Goal: Register for event/course

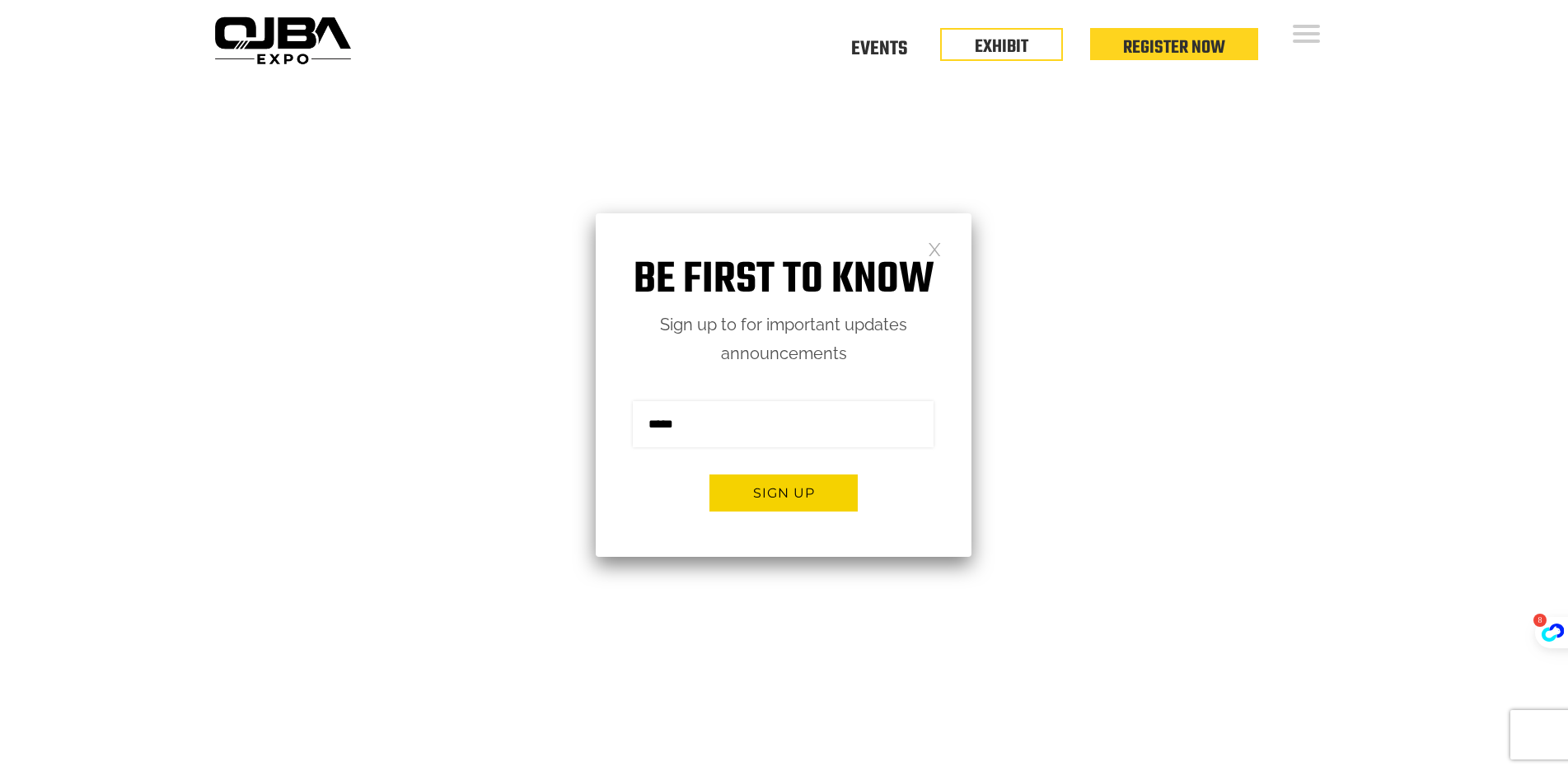
click at [937, 245] on link at bounding box center [934, 248] width 14 height 14
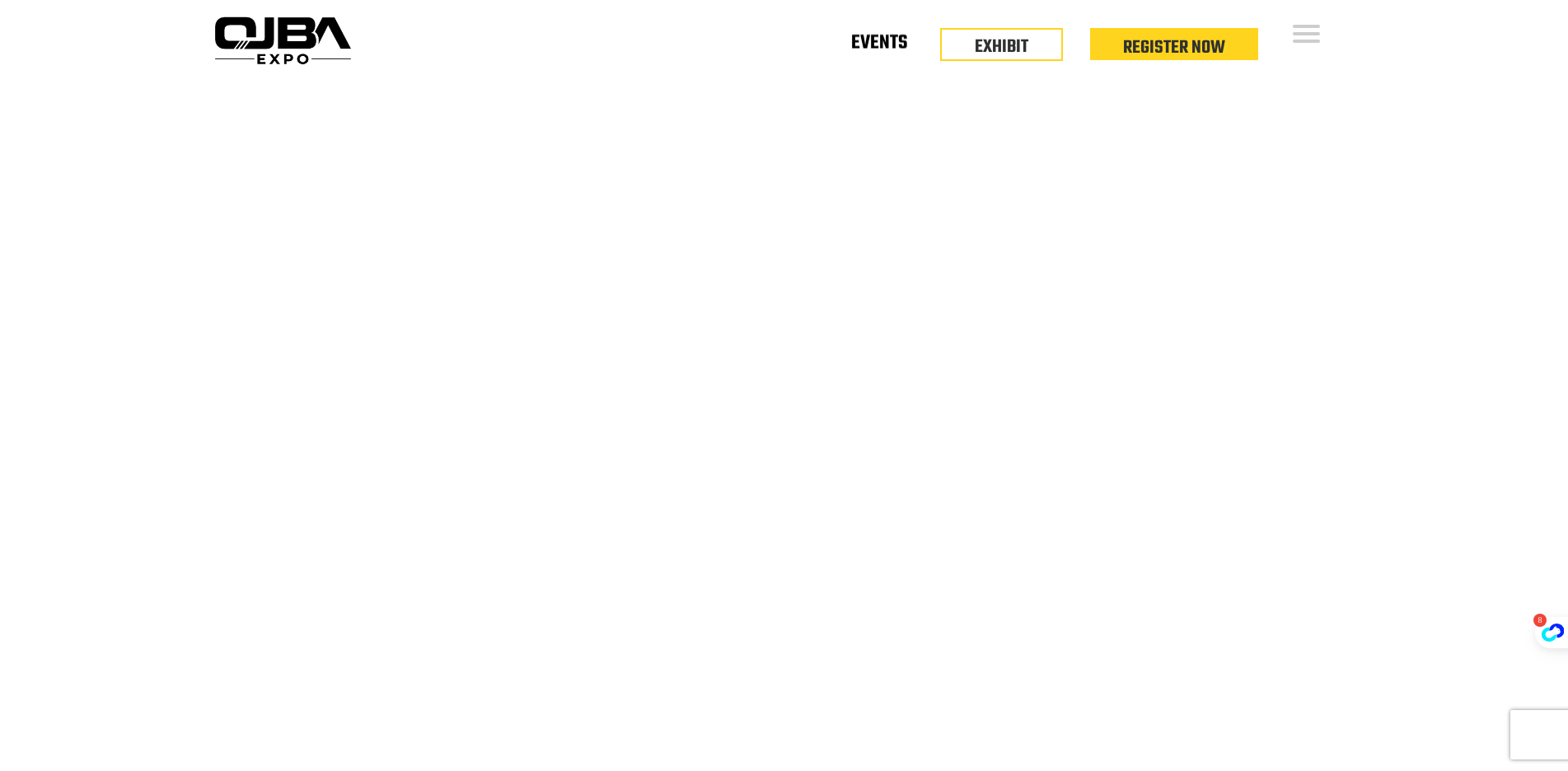
click at [888, 47] on link "Events" at bounding box center [879, 47] width 56 height 6
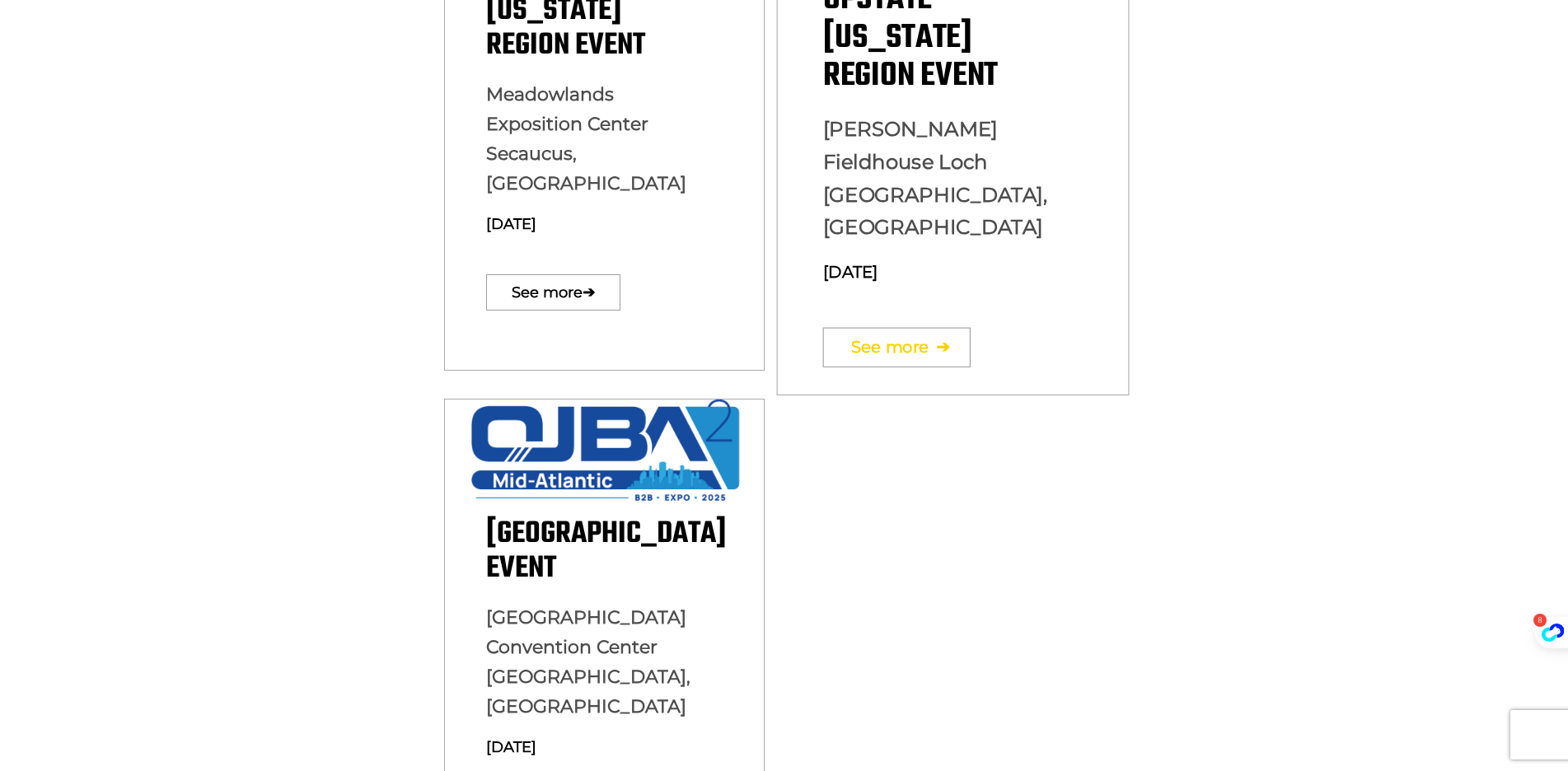
click at [897, 327] on link "See more ➔" at bounding box center [897, 347] width 148 height 40
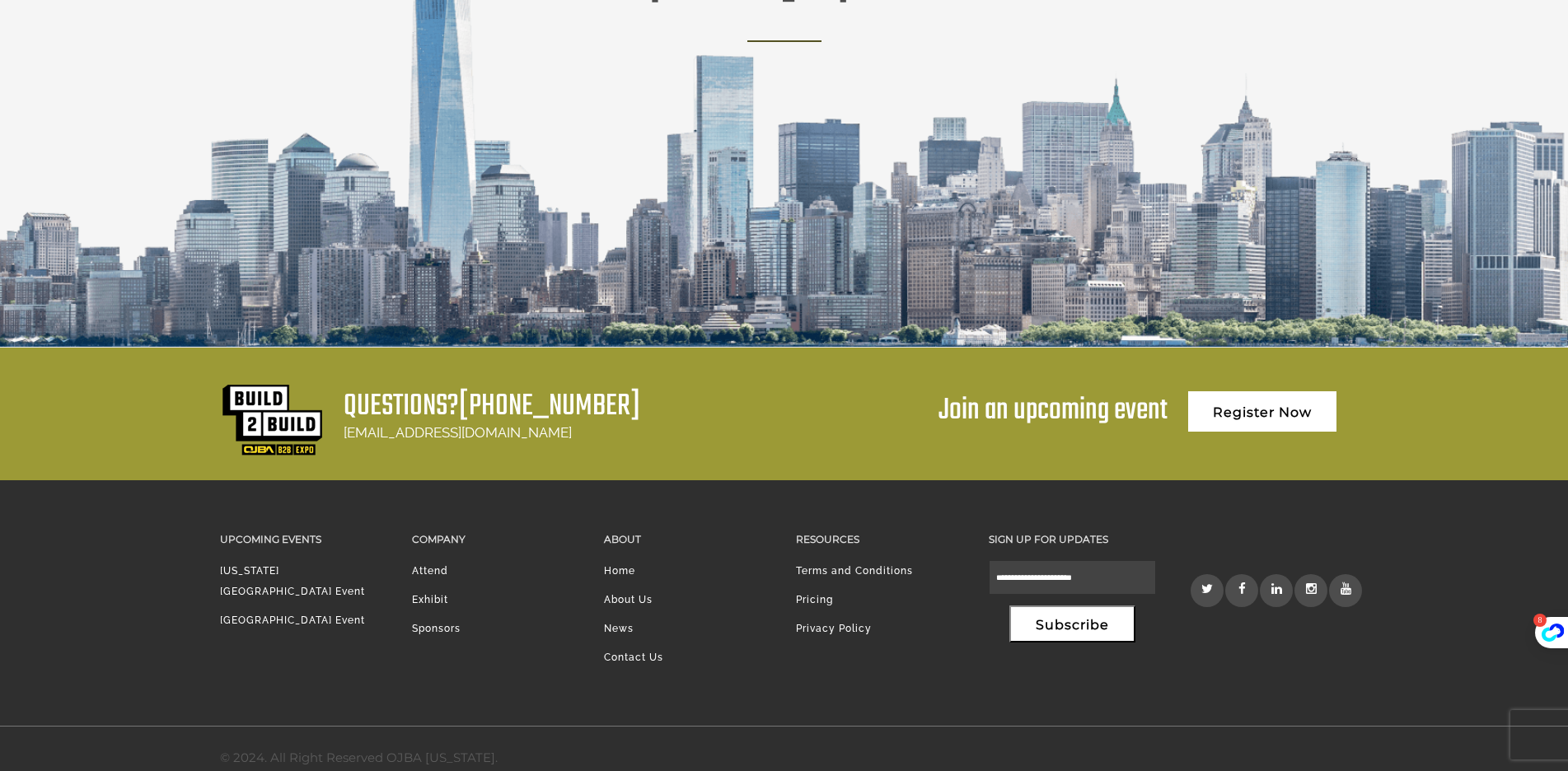
scroll to position [3313, 0]
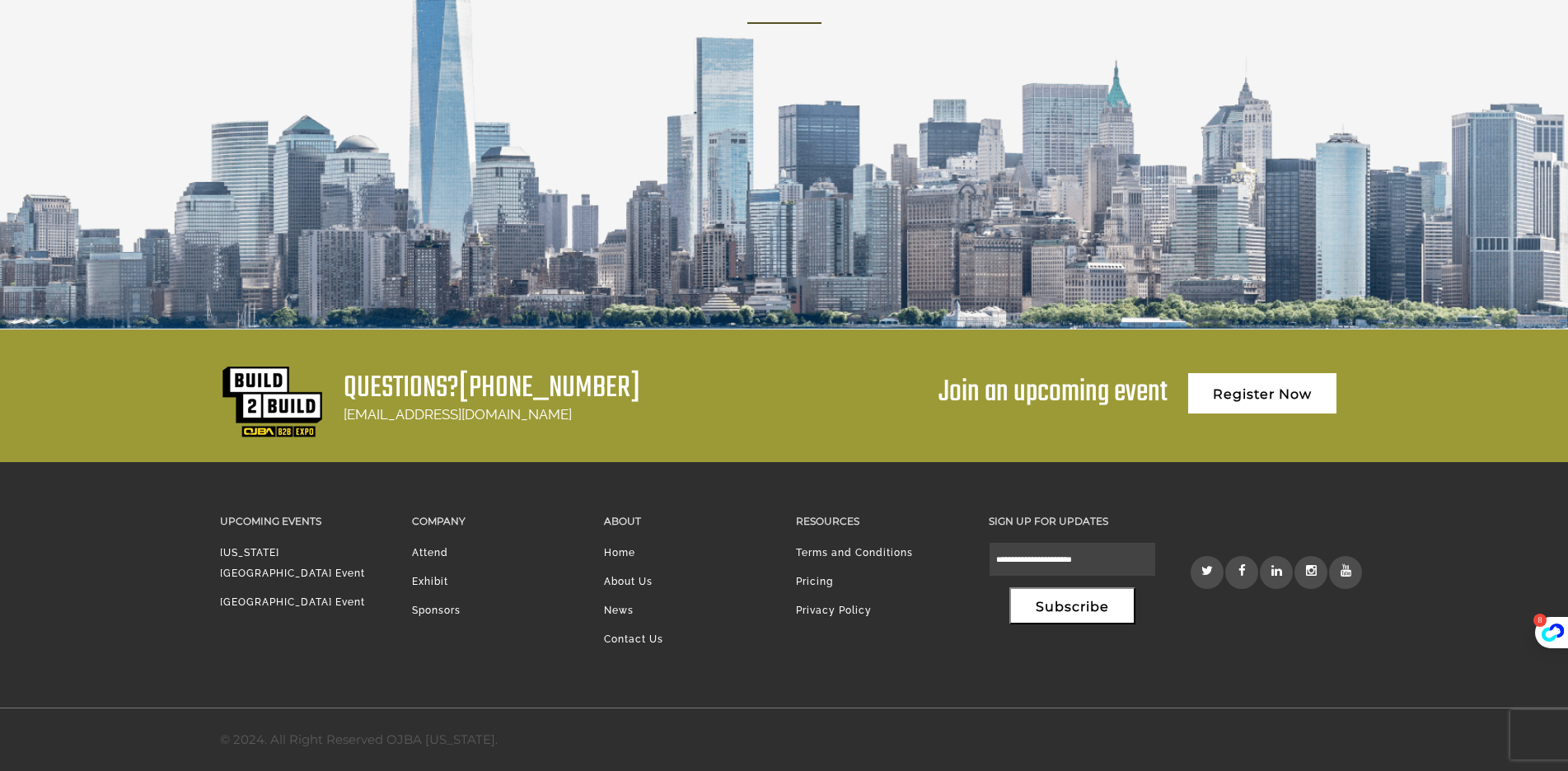
click at [826, 577] on link "Pricing" at bounding box center [815, 581] width 37 height 11
click at [804, 578] on li "Pricing" at bounding box center [880, 586] width 167 height 29
click at [817, 587] on link "Pricing" at bounding box center [815, 581] width 37 height 11
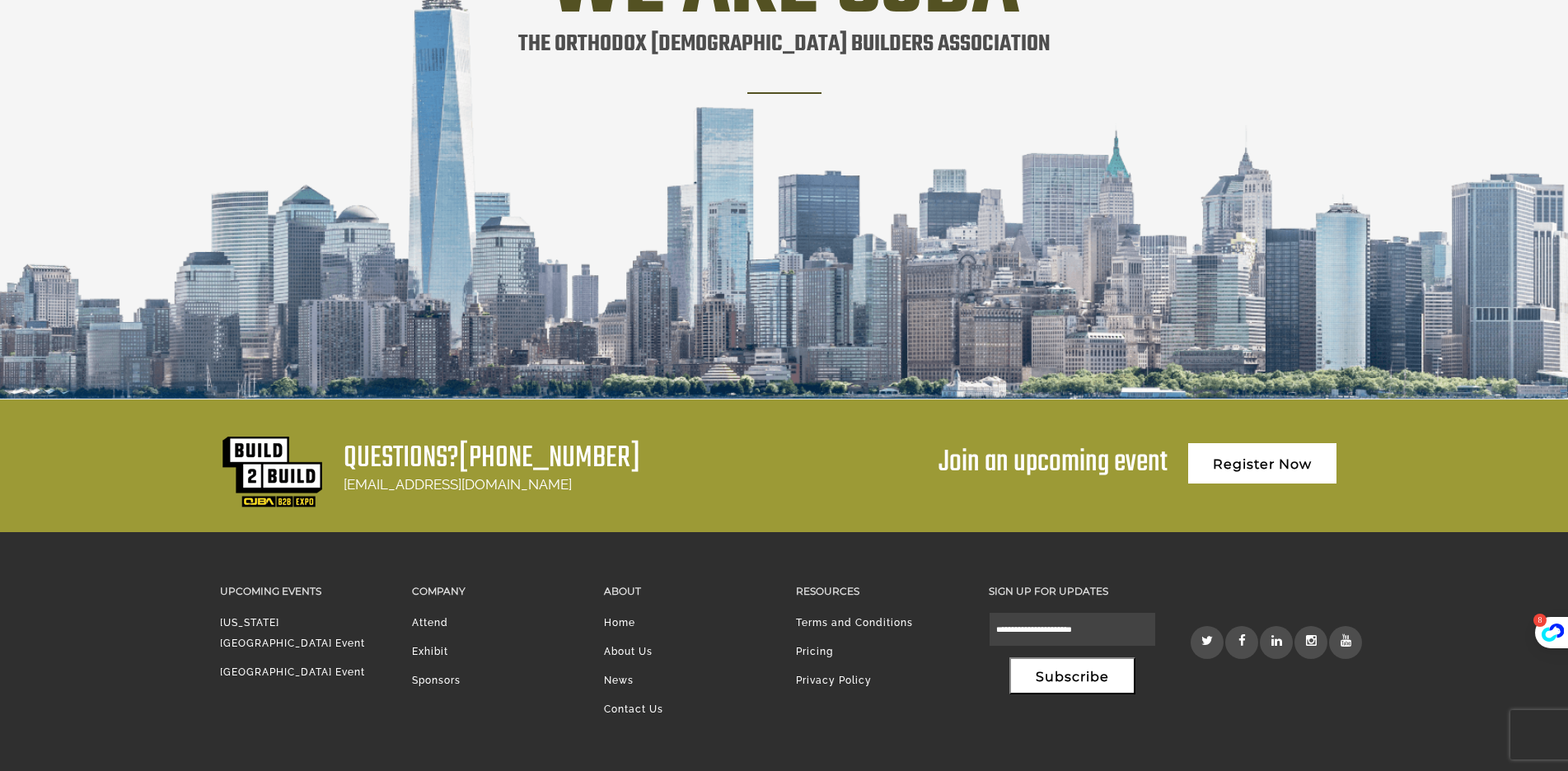
scroll to position [3243, 0]
click at [439, 651] on link "Exhibit" at bounding box center [430, 651] width 36 height 11
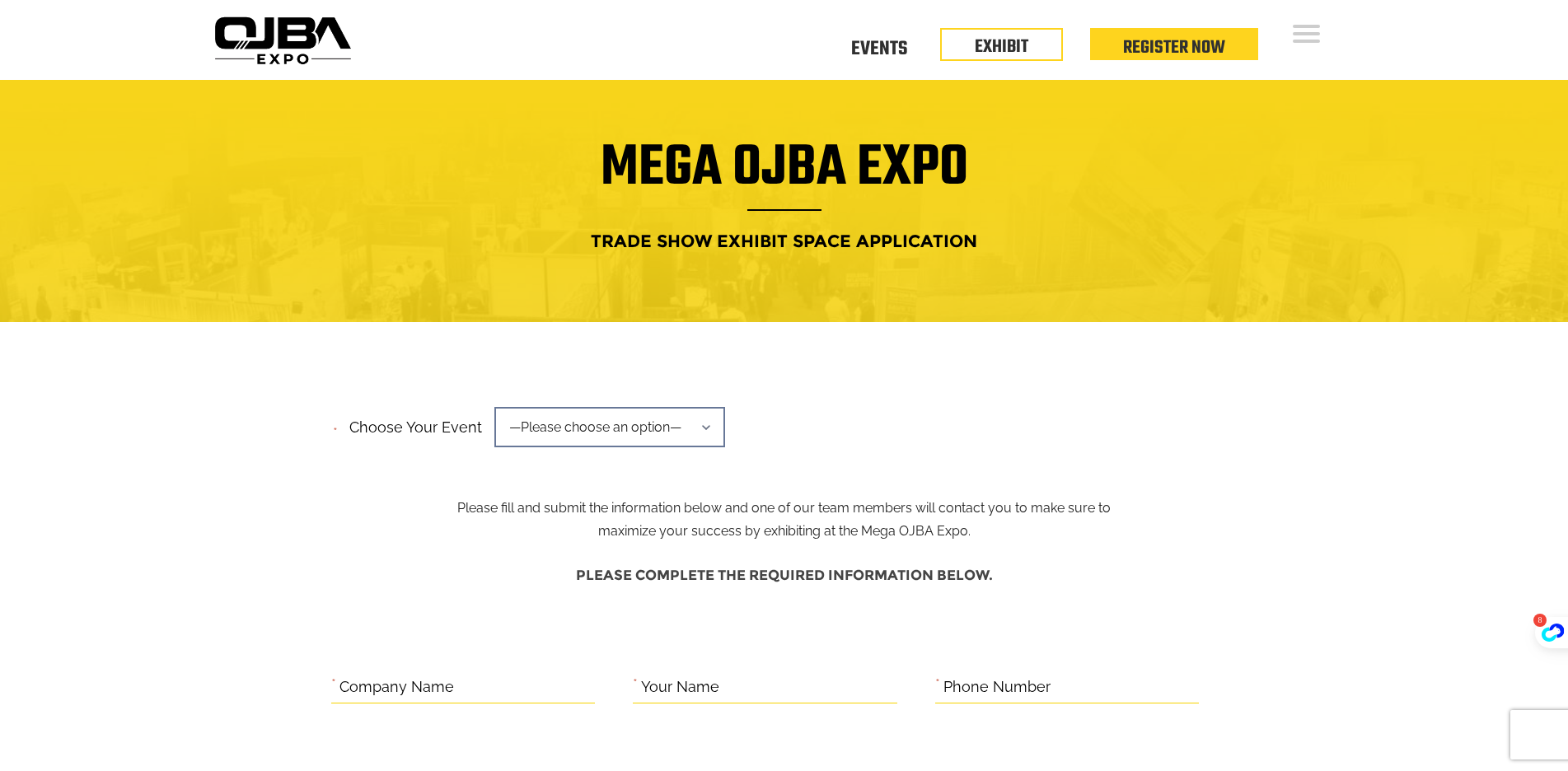
click at [700, 424] on span "—Please choose an option—" at bounding box center [609, 427] width 231 height 40
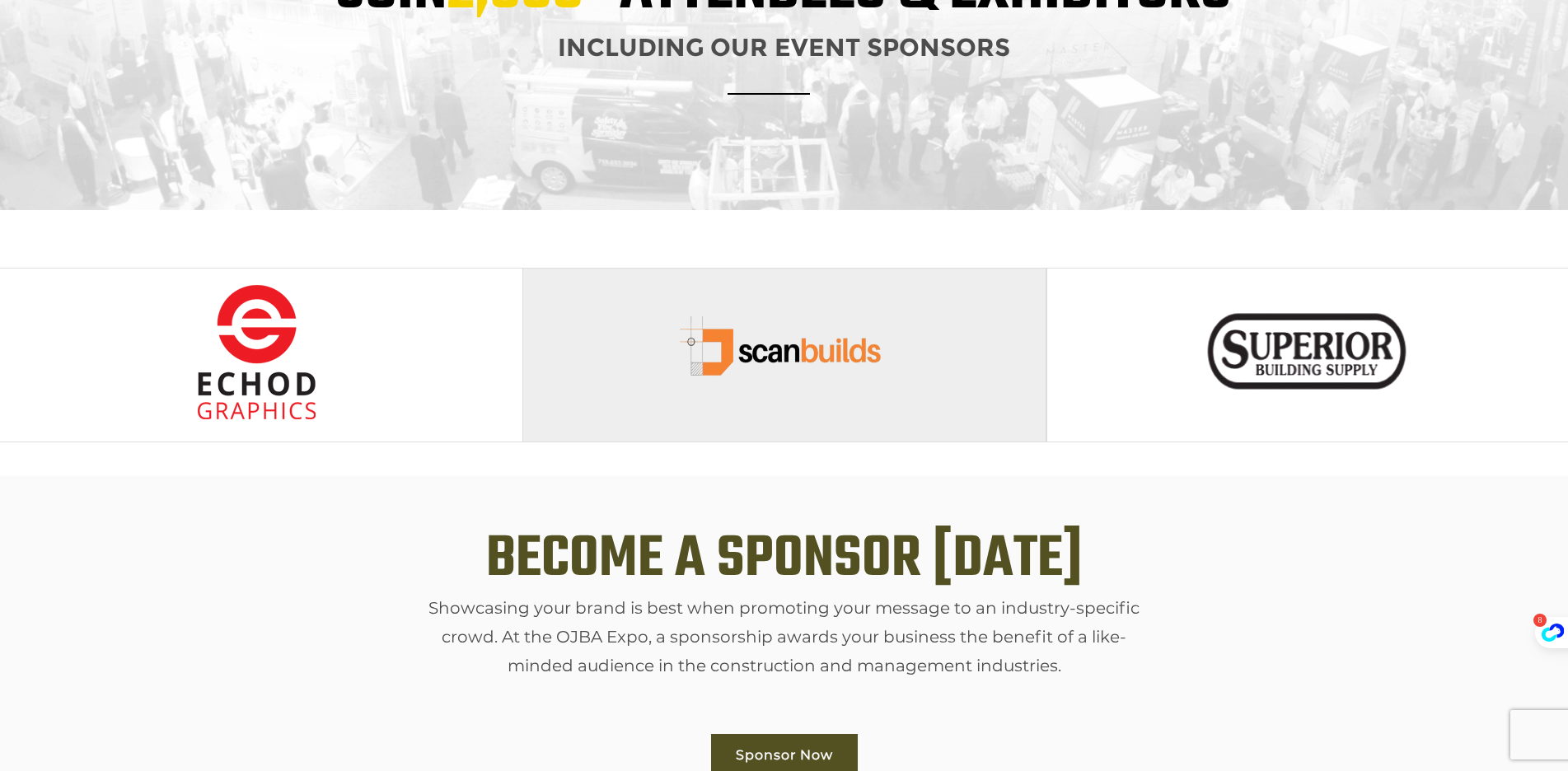
scroll to position [1959, 0]
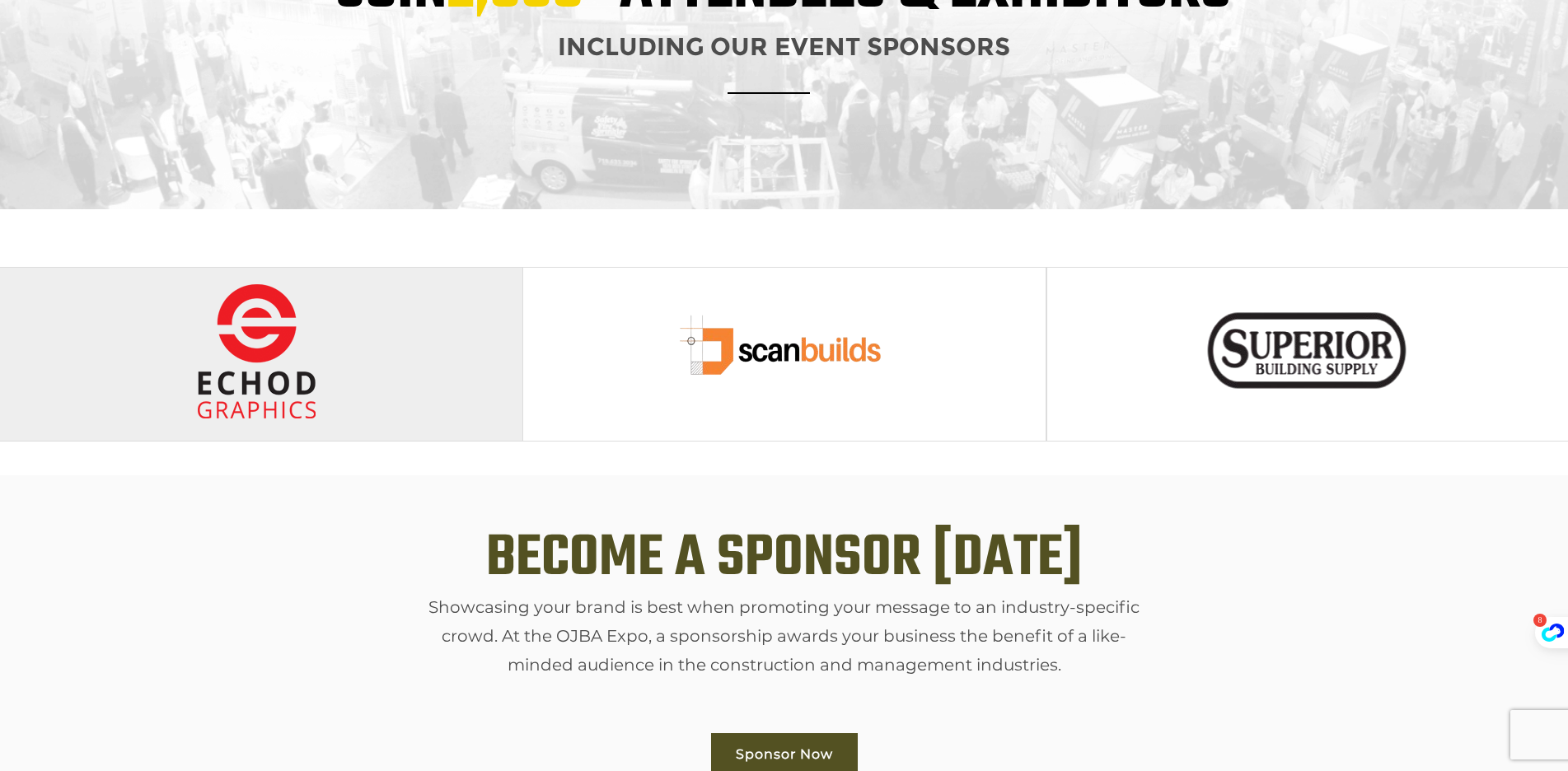
click at [235, 375] on img at bounding box center [261, 352] width 219 height 136
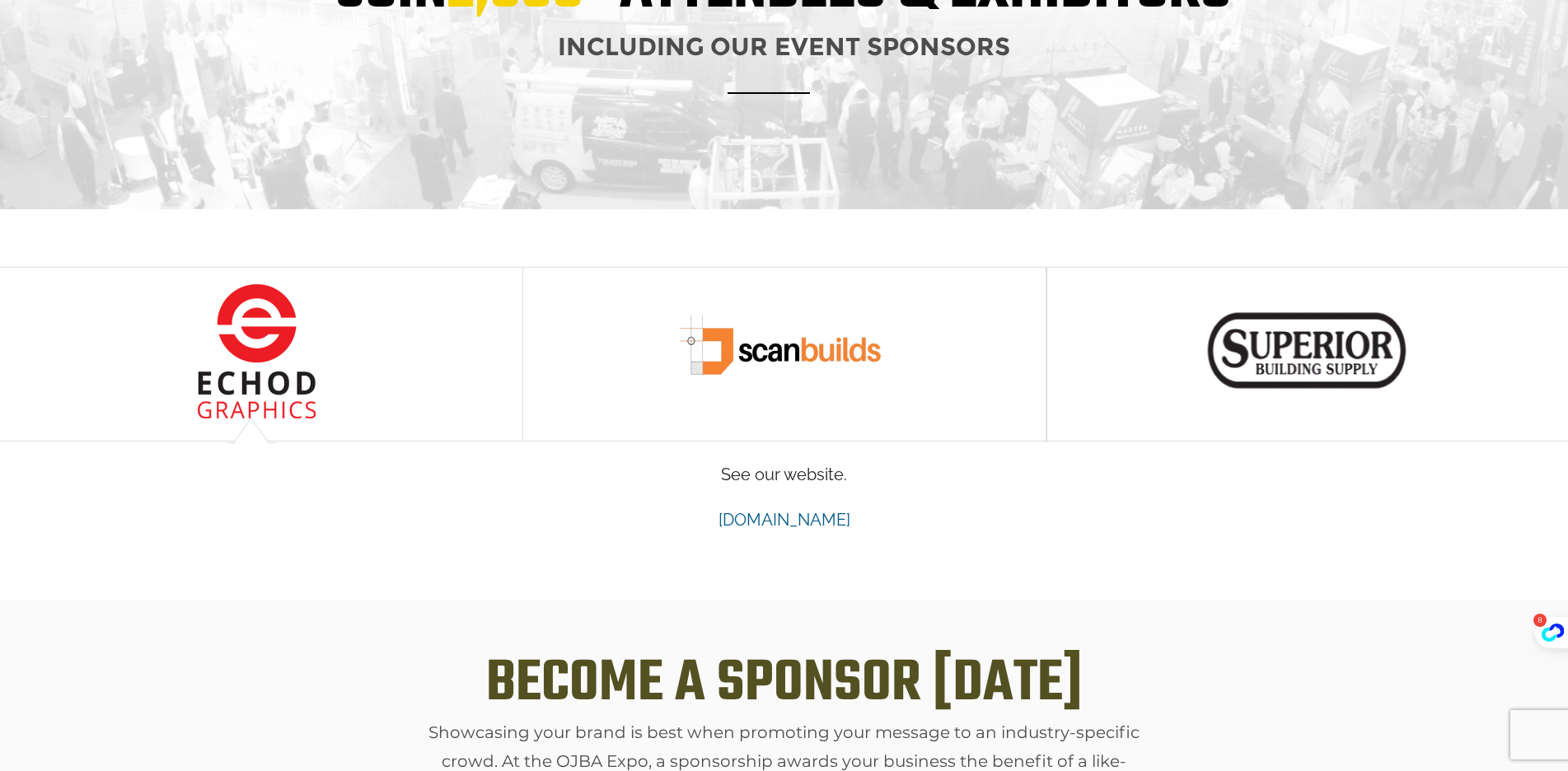
scroll to position [0, 0]
